Goal: Transaction & Acquisition: Purchase product/service

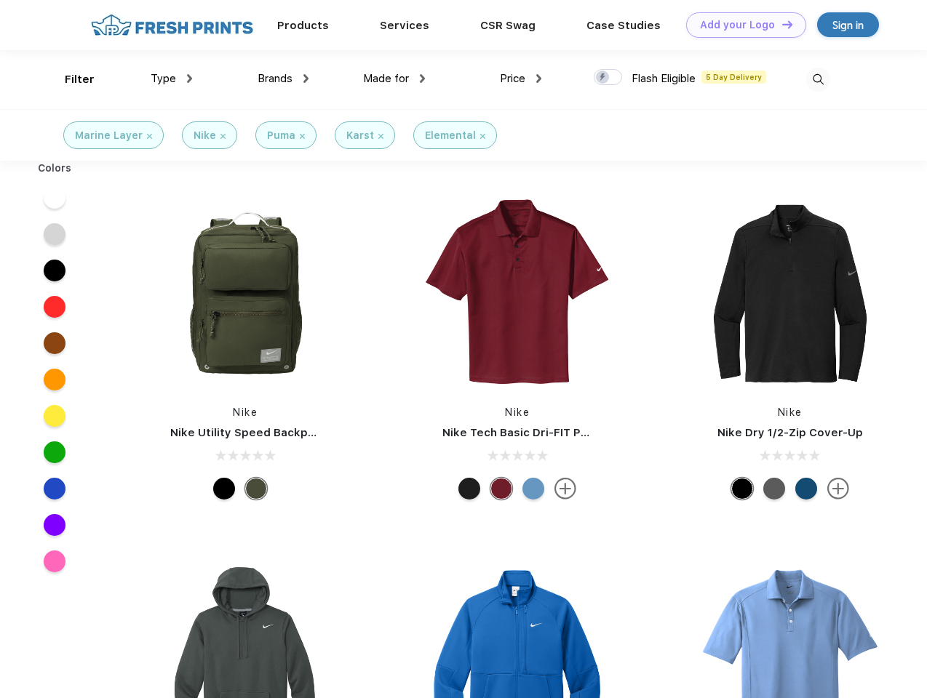
click at [741, 25] on link "Add your Logo Design Tool" at bounding box center [746, 24] width 120 height 25
click at [0, 0] on div "Design Tool" at bounding box center [0, 0] width 0 height 0
click at [781, 24] on link "Add your Logo Design Tool" at bounding box center [746, 24] width 120 height 25
click at [70, 79] on div "Filter" at bounding box center [80, 79] width 30 height 17
click at [172, 79] on span "Type" at bounding box center [163, 78] width 25 height 13
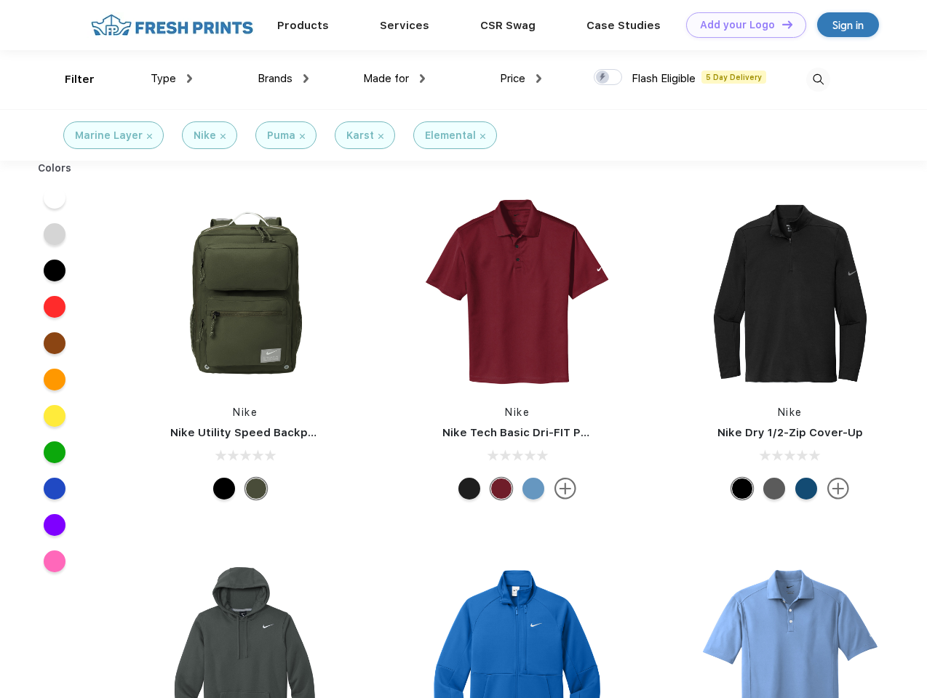
click at [283, 79] on span "Brands" at bounding box center [275, 78] width 35 height 13
click at [394, 79] on span "Made for" at bounding box center [386, 78] width 46 height 13
click at [521, 79] on span "Price" at bounding box center [512, 78] width 25 height 13
click at [608, 78] on div at bounding box center [608, 77] width 28 height 16
click at [603, 78] on input "checkbox" at bounding box center [598, 72] width 9 height 9
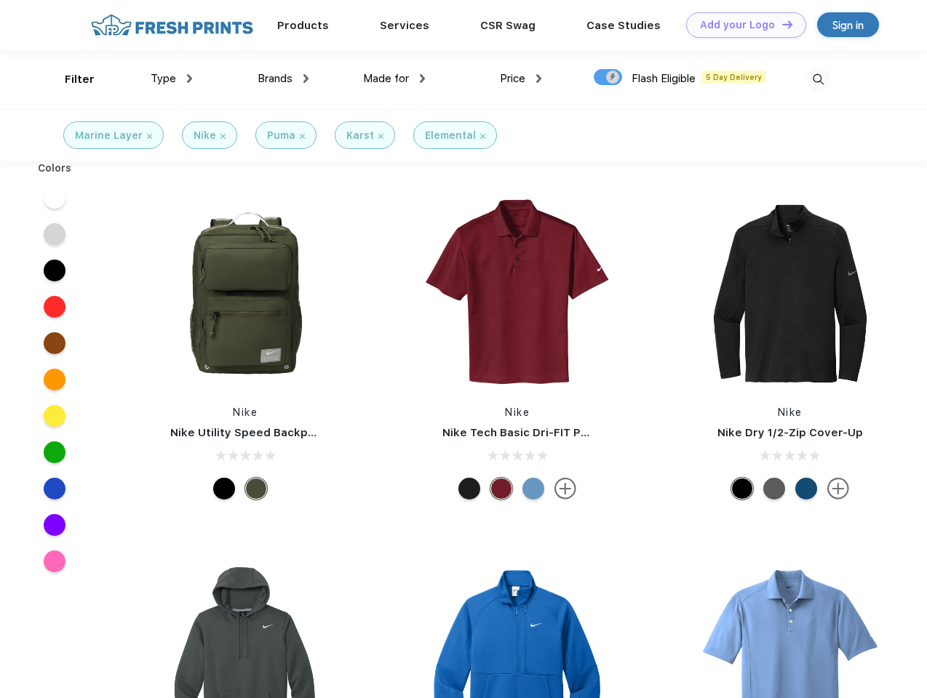
click at [818, 79] on img at bounding box center [818, 80] width 24 height 24
